Goal: Find specific page/section: Find specific page/section

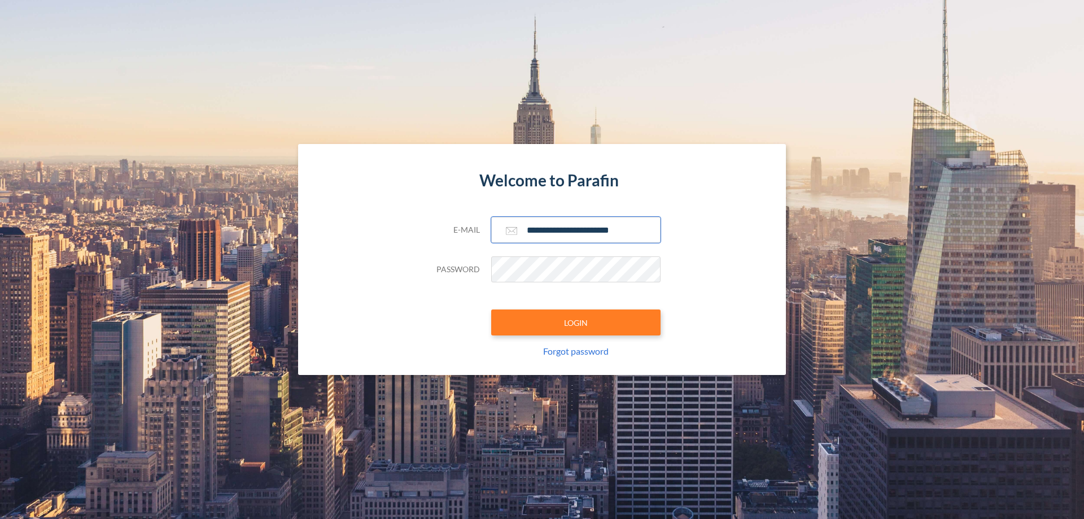
type input "**********"
click at [576, 322] on button "LOGIN" at bounding box center [575, 322] width 169 height 26
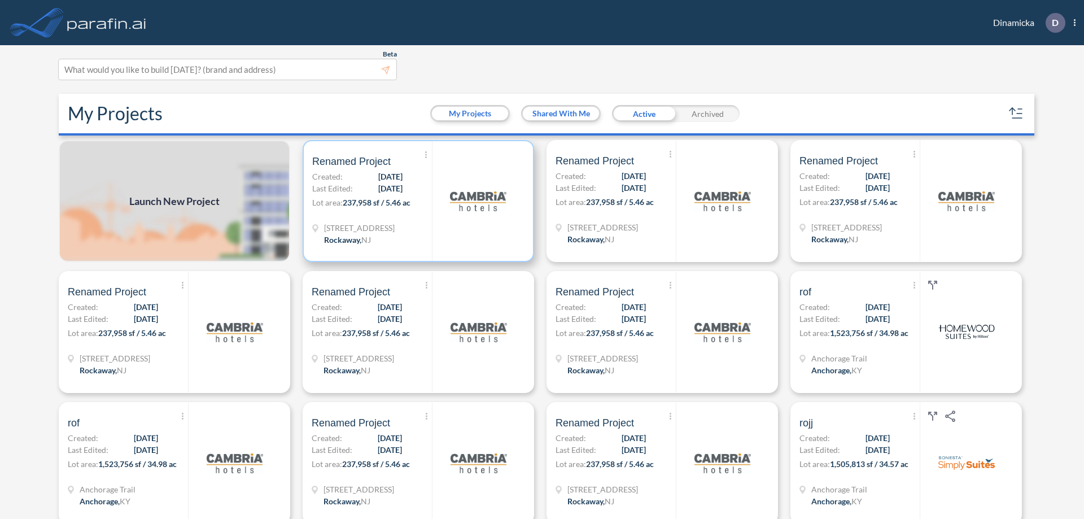
scroll to position [3, 0]
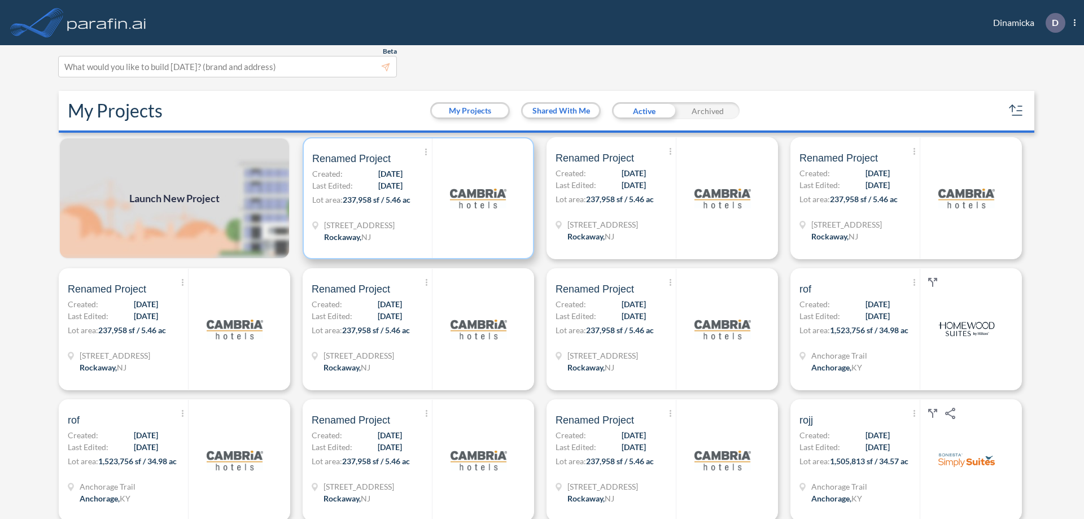
click at [416, 198] on p "Lot area: 237,958 sf / 5.46 ac" at bounding box center [372, 202] width 120 height 16
